Goal: Information Seeking & Learning: Understand process/instructions

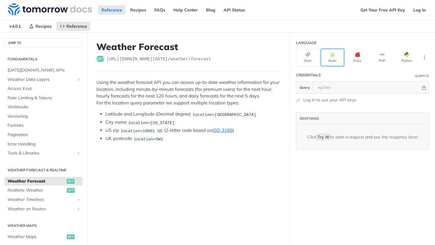
click at [329, 56] on button "Node" at bounding box center [332, 57] width 23 height 17
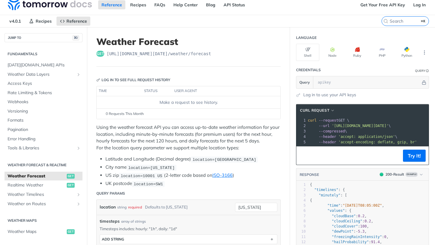
scroll to position [6, 0]
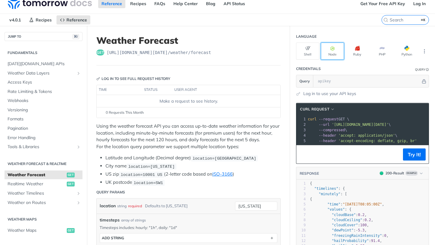
click at [337, 49] on button "Node" at bounding box center [332, 51] width 23 height 17
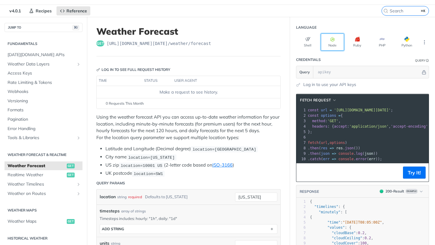
scroll to position [0, 0]
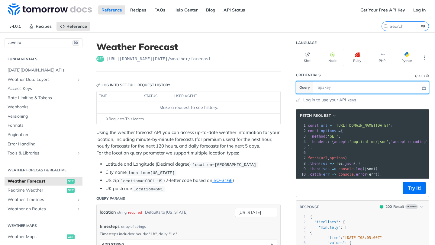
click at [354, 88] on input "text" at bounding box center [368, 88] width 106 height 12
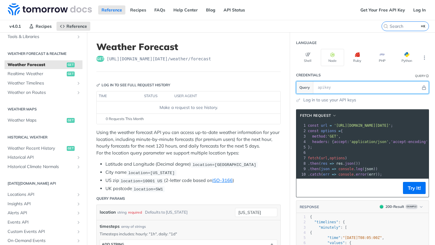
scroll to position [121, 0]
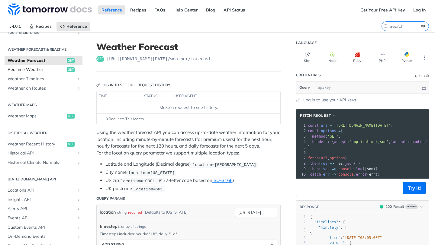
click at [26, 71] on span "Realtime Weather" at bounding box center [37, 70] width 58 height 6
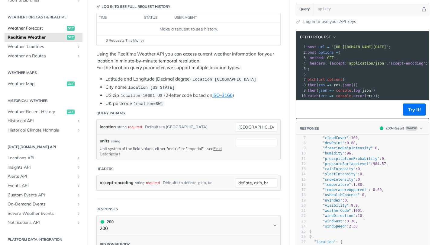
click at [45, 30] on span "Weather Forecast" at bounding box center [37, 28] width 58 height 6
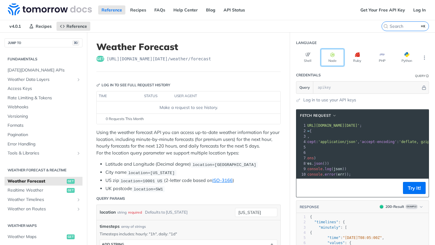
click at [323, 59] on button "Node" at bounding box center [332, 57] width 23 height 17
click at [427, 10] on link "Log In" at bounding box center [419, 9] width 19 height 9
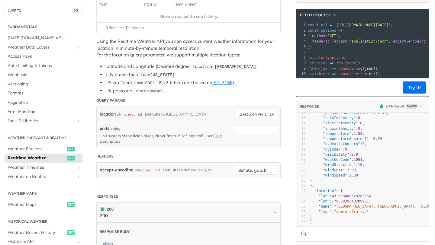
scroll to position [61, 0]
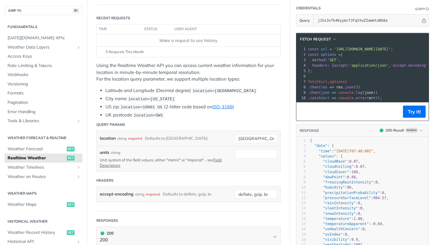
click at [251, 143] on div "location string required Defaults to [GEOGRAPHIC_DATA]" at bounding box center [189, 138] width 184 height 15
click at [255, 137] on input "[GEOGRAPHIC_DATA]" at bounding box center [256, 138] width 42 height 9
click at [203, 139] on div "location string required Defaults to [GEOGRAPHIC_DATA]" at bounding box center [163, 138] width 126 height 9
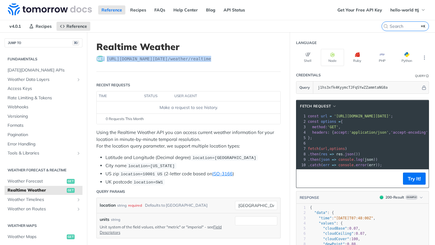
drag, startPoint x: 224, startPoint y: 58, endPoint x: 96, endPoint y: 57, distance: 128.0
copy div "get [URL][DOMAIN_NAME][DATE] /weather/realtime"
click at [339, 98] on section "fetch Request xxxxxxxxxx 10 1 const url = '[URL][DOMAIN_NAME][DATE]' ; 2 const …" at bounding box center [362, 216] width 145 height 245
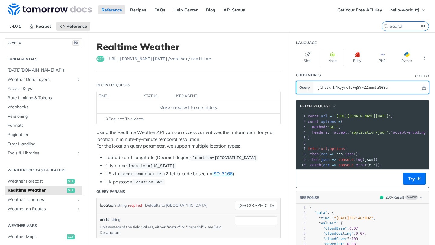
click at [385, 86] on input "j1hs3xfk4KyymcTJFqSYwZZammtaNG8a" at bounding box center [368, 88] width 106 height 12
click at [310, 85] on section "Query j1hs3xfk4KyymcTJFqSYwZZammtaNG8a" at bounding box center [362, 87] width 133 height 13
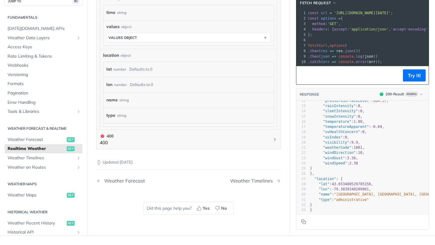
click at [344, 161] on span ""windSpeed"" at bounding box center [335, 163] width 24 height 4
type textarea "{ "data": { "time": "[DATE]T07:48:00Z", "values": { "cloudBase": 0.07, "cloudCe…"
